Goal: Task Accomplishment & Management: Manage account settings

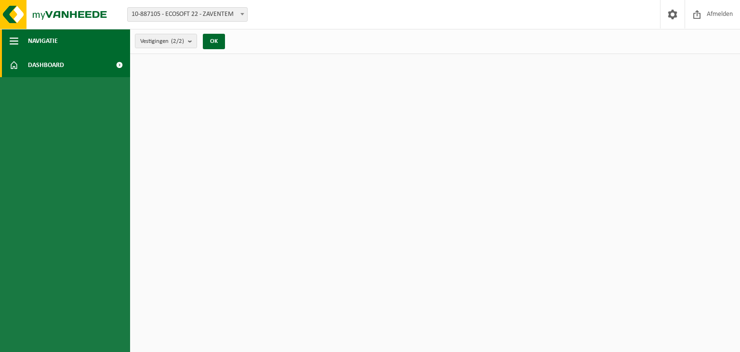
click at [14, 39] on span "button" at bounding box center [14, 41] width 9 height 24
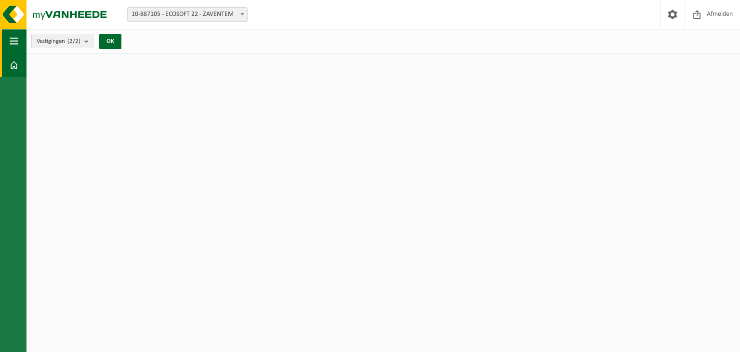
click at [17, 44] on span "button" at bounding box center [14, 41] width 9 height 24
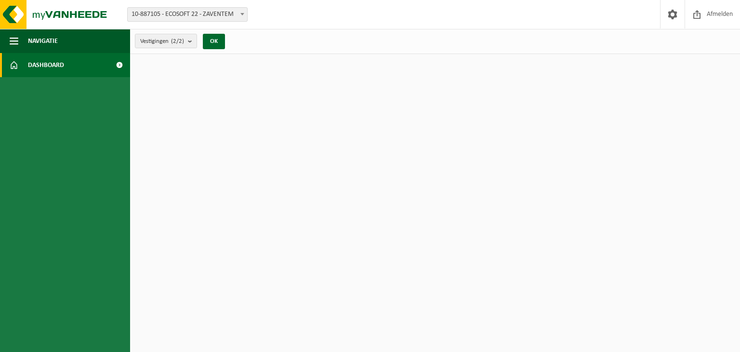
click at [118, 66] on span at bounding box center [119, 65] width 22 height 24
click at [671, 16] on span at bounding box center [672, 14] width 14 height 28
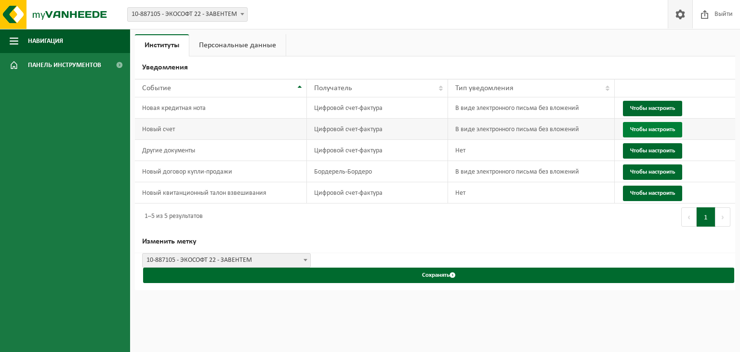
click at [661, 126] on font "Чтобы настроить" at bounding box center [652, 129] width 45 height 6
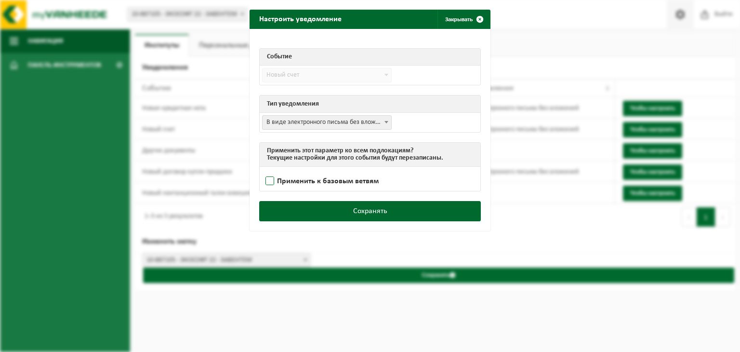
click at [265, 181] on label "Применить к базовым ветвям" at bounding box center [324, 181] width 120 height 14
click at [265, 169] on input "Применить к базовым ветвям" at bounding box center [382, 169] width 241 height 0
checkbox input "true"
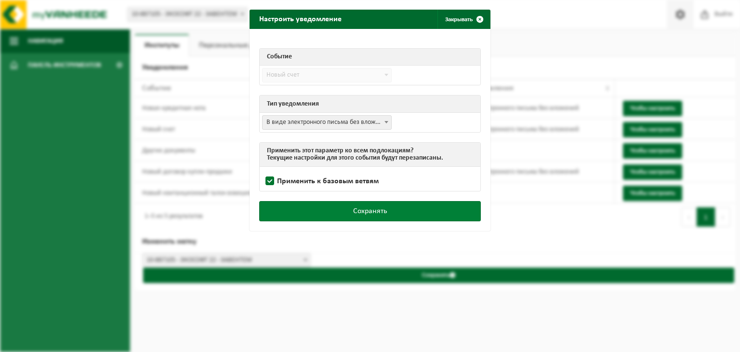
click at [324, 211] on button "Сохранять" at bounding box center [370, 211] width 222 height 20
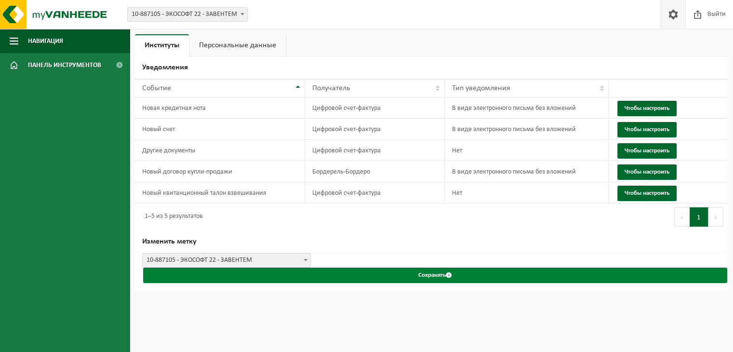
click at [448, 273] on span "submit" at bounding box center [449, 275] width 6 height 6
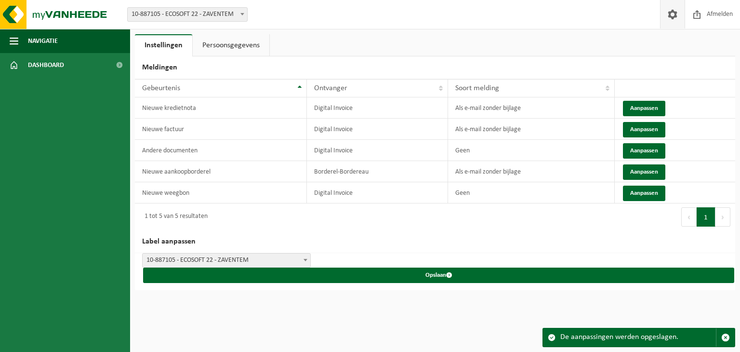
click at [605, 337] on div "De aanpassingen werden opgeslagen." at bounding box center [638, 337] width 156 height 18
click at [238, 44] on link "Persoonsgegevens" at bounding box center [231, 45] width 77 height 22
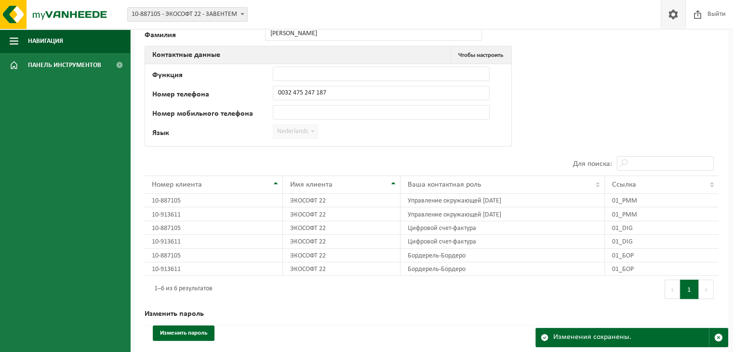
scroll to position [94, 0]
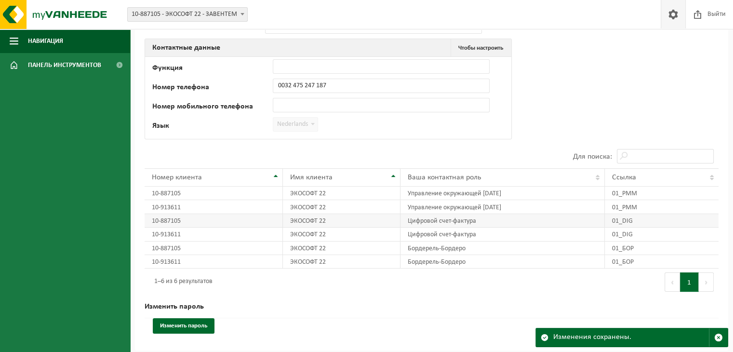
click at [423, 223] on font "Цифровой счет-фактура" at bounding box center [442, 220] width 68 height 7
click at [432, 223] on font "Цифровой счет-фактура" at bounding box center [442, 220] width 68 height 7
click at [461, 223] on font "Цифровой счет-фактура" at bounding box center [442, 220] width 68 height 7
click at [418, 224] on font "Цифровой счет-фактура" at bounding box center [442, 220] width 68 height 7
click at [420, 236] on font "Цифровой счет-фактура" at bounding box center [442, 234] width 68 height 7
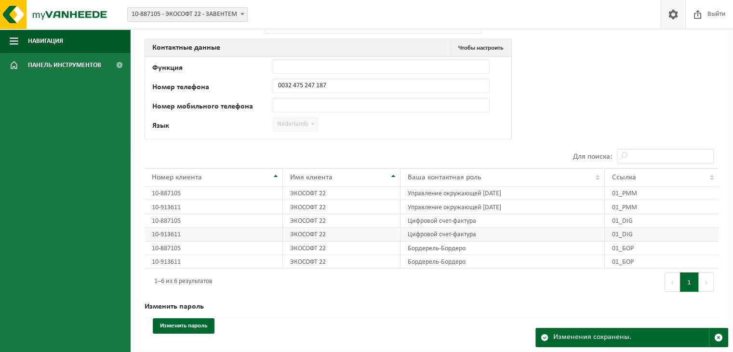
click at [434, 238] on font "Цифровой счет-фактура" at bounding box center [442, 234] width 68 height 7
click at [461, 235] on font "Цифровой счет-фактура" at bounding box center [442, 234] width 68 height 7
click at [174, 235] on font "10-913611" at bounding box center [166, 234] width 29 height 7
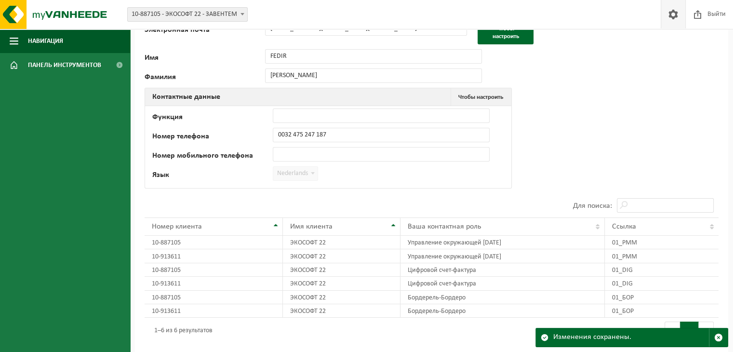
scroll to position [0, 0]
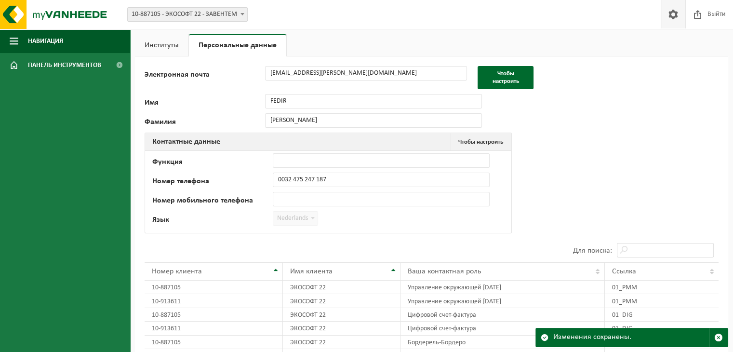
click at [169, 51] on link "Институты" at bounding box center [161, 45] width 53 height 22
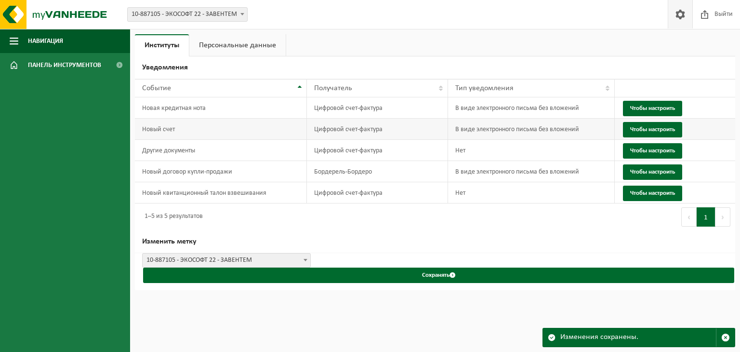
click at [505, 132] on font "В виде электронного письма без вложений" at bounding box center [517, 129] width 124 height 7
click at [347, 126] on font "Цифровой счет-фактура" at bounding box center [348, 129] width 68 height 7
click at [637, 131] on font "Чтобы настроить" at bounding box center [652, 129] width 45 height 6
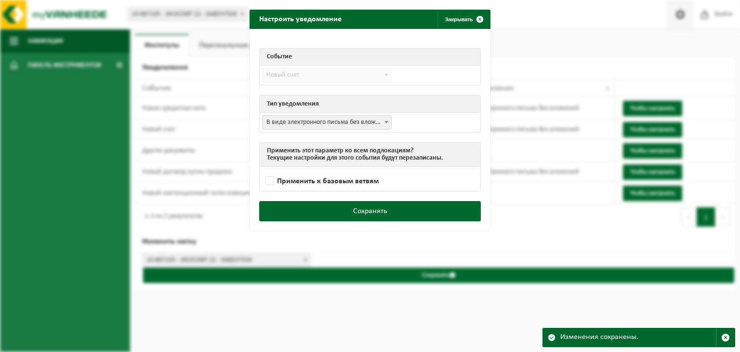
click at [382, 125] on span at bounding box center [387, 122] width 10 height 13
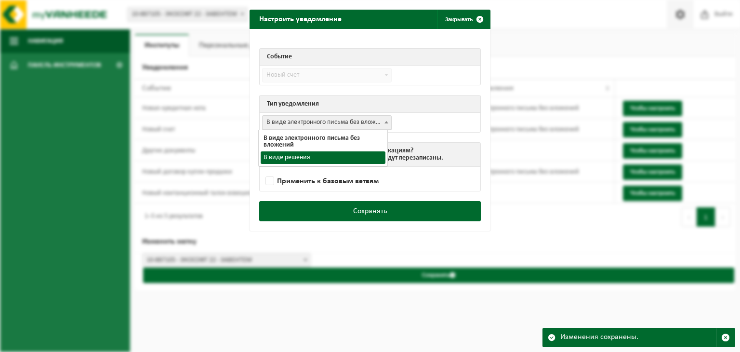
select select "3"
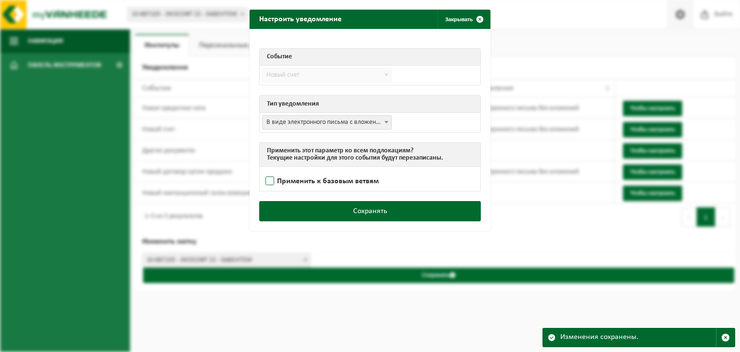
click at [270, 182] on label "Применить к базовым ветвям" at bounding box center [324, 181] width 120 height 14
click at [270, 169] on input "Применить к базовым ветвям" at bounding box center [382, 169] width 241 height 0
checkbox input "true"
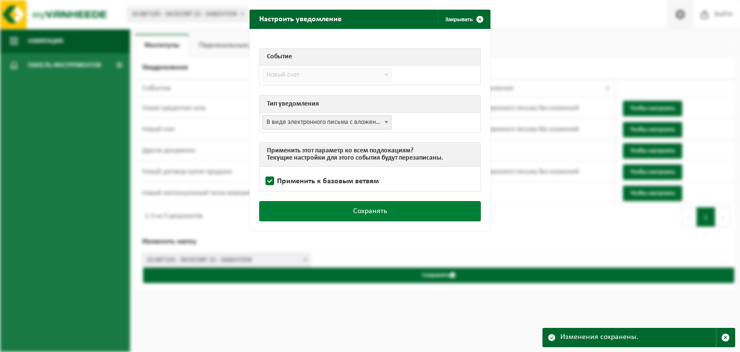
click at [334, 209] on button "Сохранять" at bounding box center [370, 211] width 222 height 20
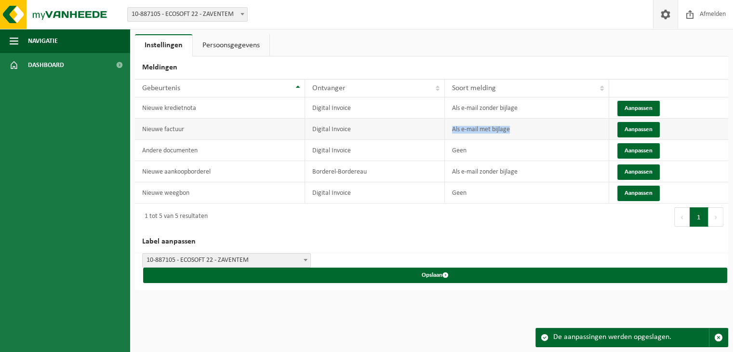
drag, startPoint x: 451, startPoint y: 130, endPoint x: 511, endPoint y: 130, distance: 59.7
click at [511, 130] on td "Als e-mail met bijlage" at bounding box center [527, 129] width 164 height 21
copy td "Als e-mail met bijlage"
click at [516, 129] on td "Als e-mail met bijlage" at bounding box center [527, 129] width 164 height 21
click at [636, 128] on button "Aanpassen" at bounding box center [638, 129] width 42 height 15
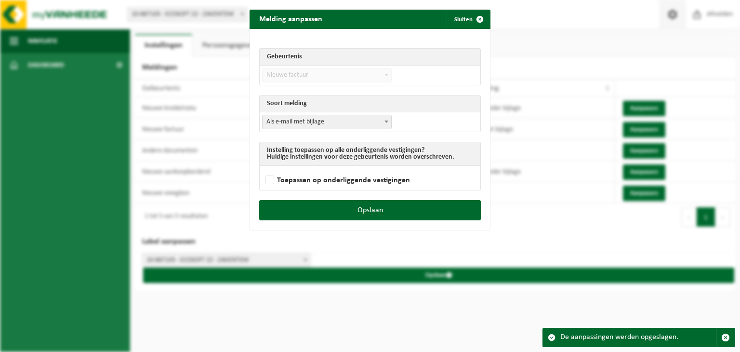
click at [384, 121] on b at bounding box center [386, 121] width 4 height 2
click at [269, 182] on label "Toepassen op onderliggende vestigingen" at bounding box center [337, 180] width 146 height 14
click at [269, 168] on input "Toepassen op onderliggende vestigingen" at bounding box center [382, 168] width 241 height 0
checkbox input "true"
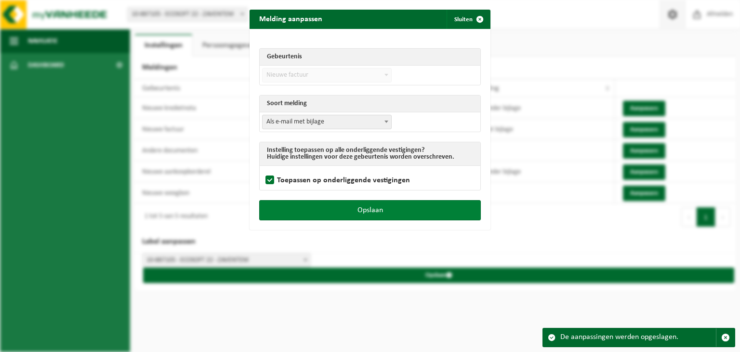
click at [351, 210] on button "Opslaan" at bounding box center [370, 210] width 222 height 20
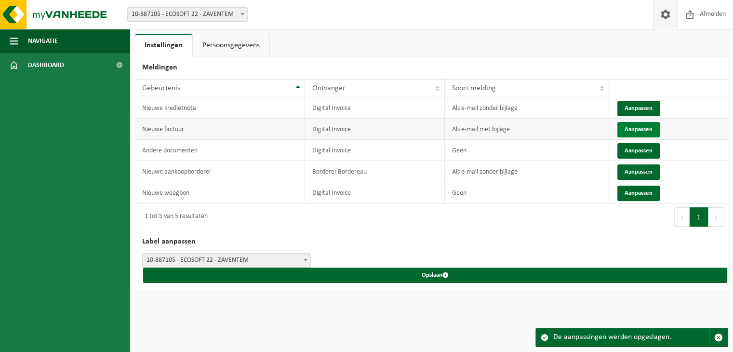
click at [631, 129] on button "Aanpassen" at bounding box center [638, 129] width 42 height 15
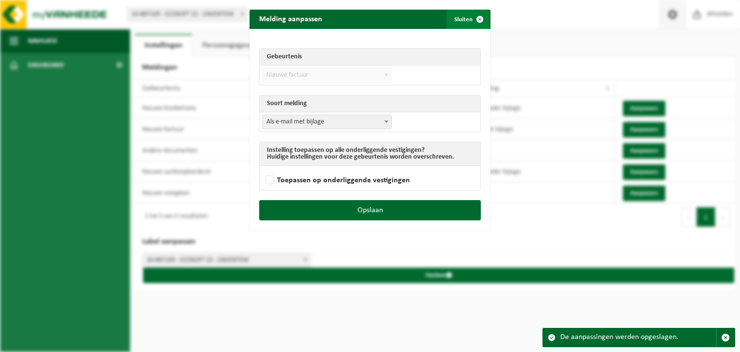
drag, startPoint x: 477, startPoint y: 19, endPoint x: 520, endPoint y: 18, distance: 42.9
click at [477, 19] on span "submit" at bounding box center [479, 19] width 19 height 19
